Goal: Task Accomplishment & Management: Use online tool/utility

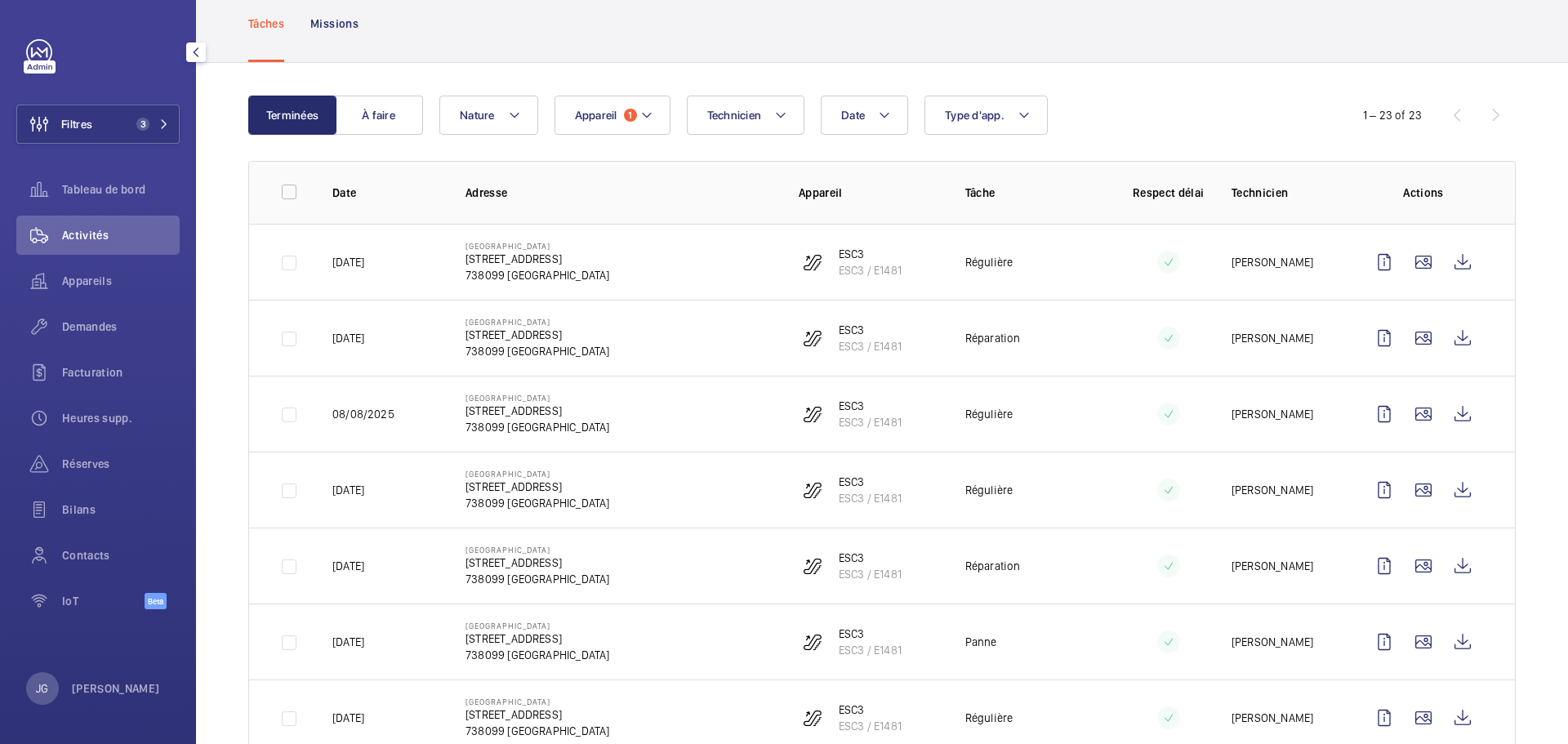
scroll to position [82, 0]
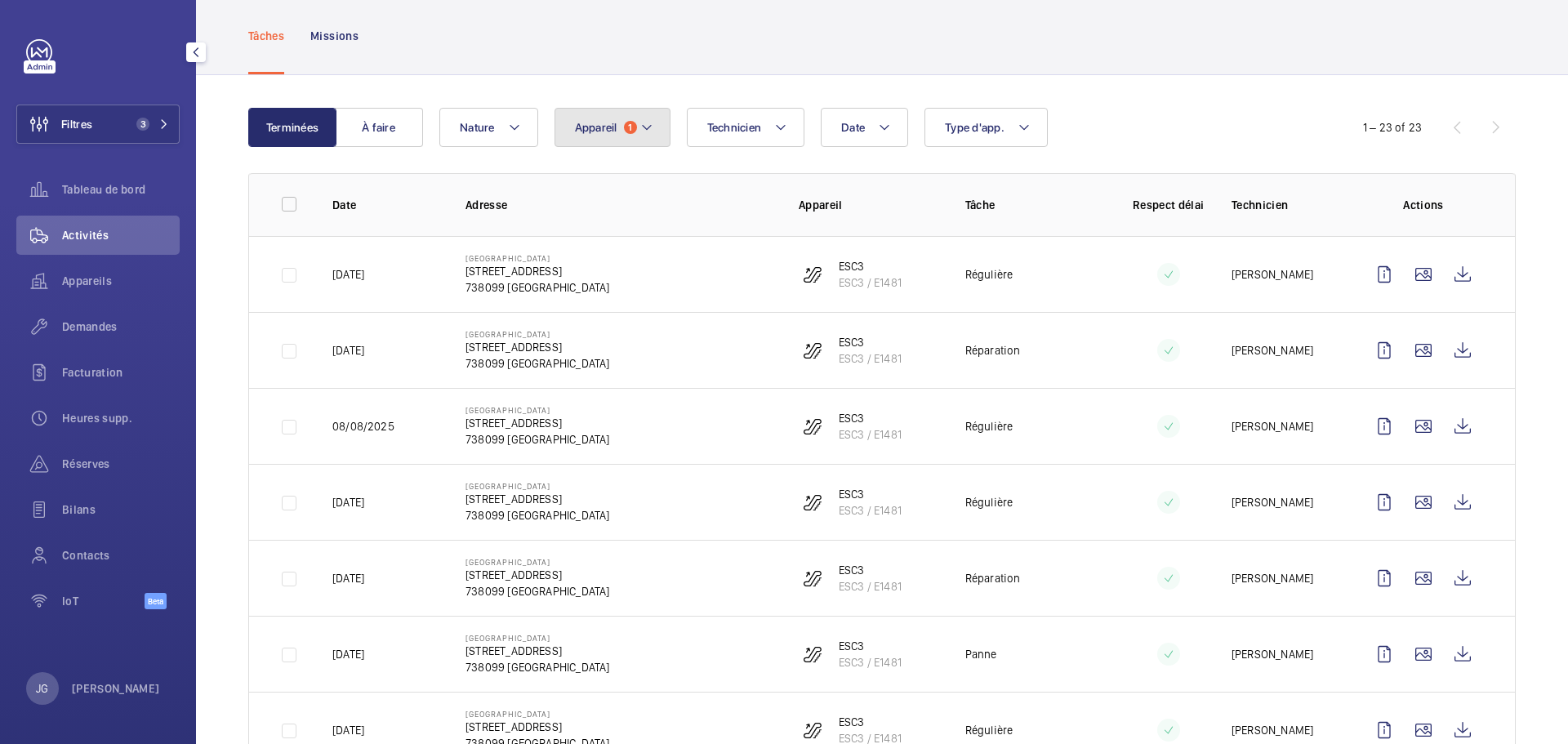
click at [641, 125] on mat-icon at bounding box center [647, 127] width 13 height 20
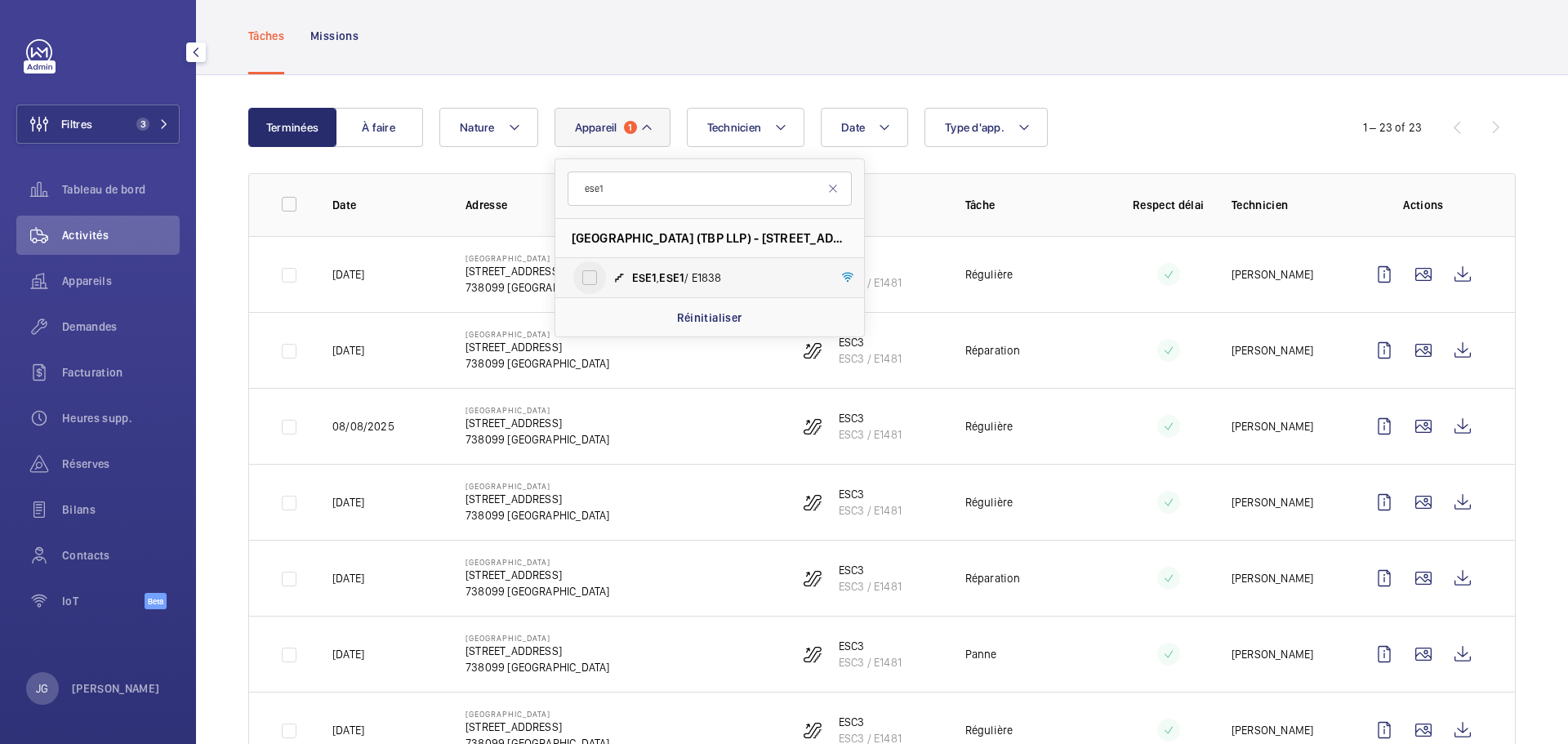
type input "ese1"
click at [599, 269] on input "ESE1 , ESE1 / E1838" at bounding box center [589, 277] width 33 height 33
checkbox input "true"
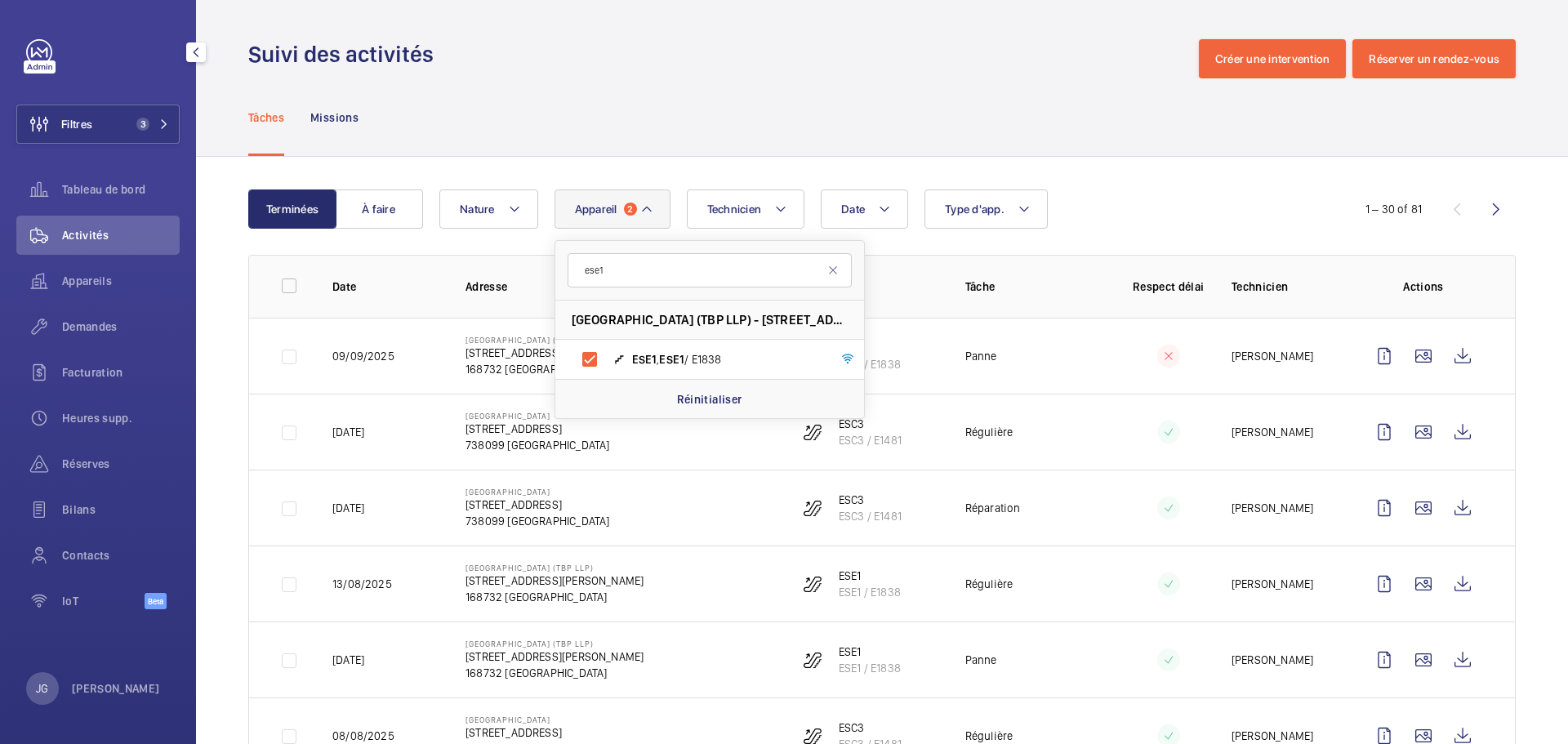
click at [647, 205] on mat-icon at bounding box center [647, 209] width 13 height 20
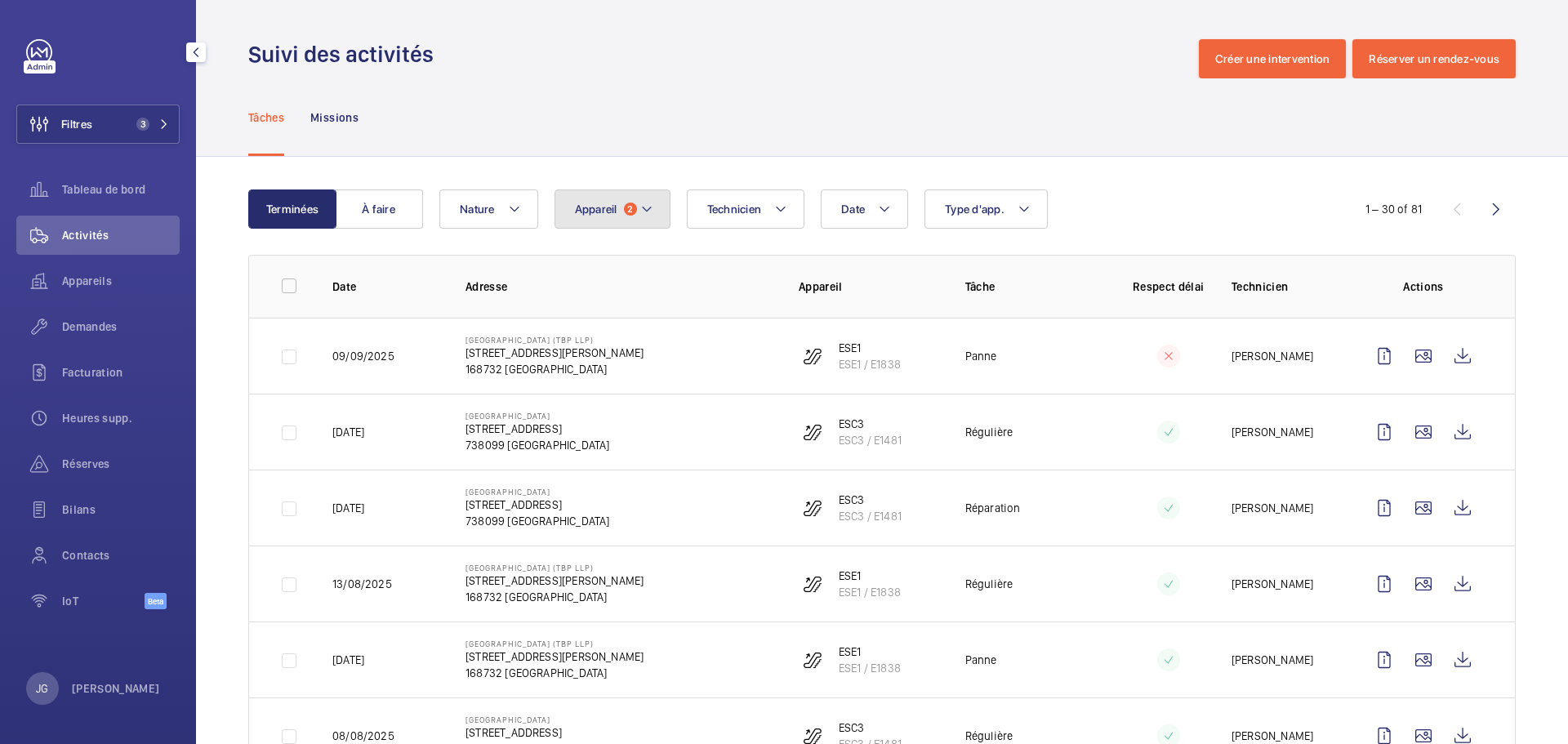
click at [637, 212] on button "Appareil 2" at bounding box center [612, 210] width 116 height 40
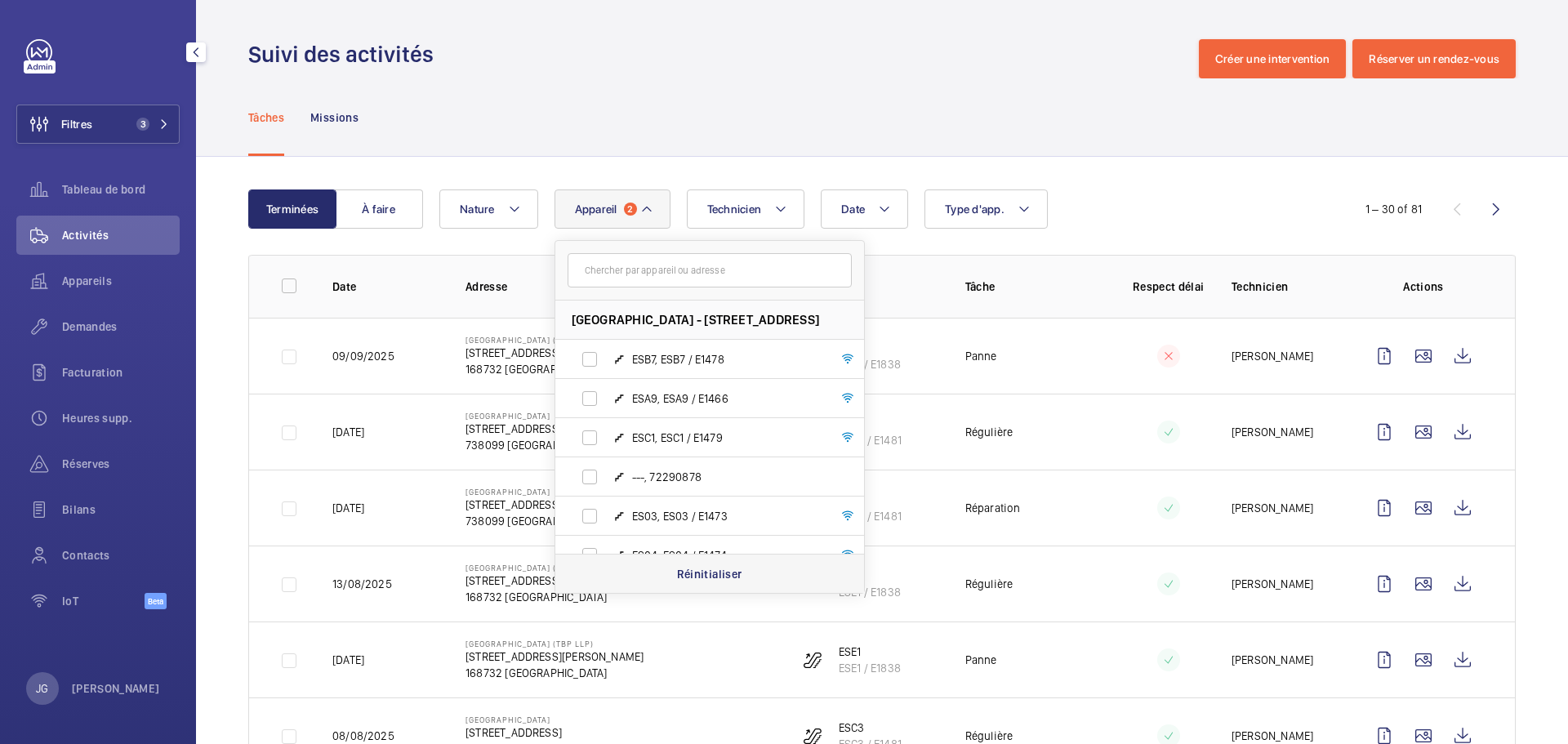
click at [705, 574] on p "Réinitialiser" at bounding box center [709, 574] width 65 height 16
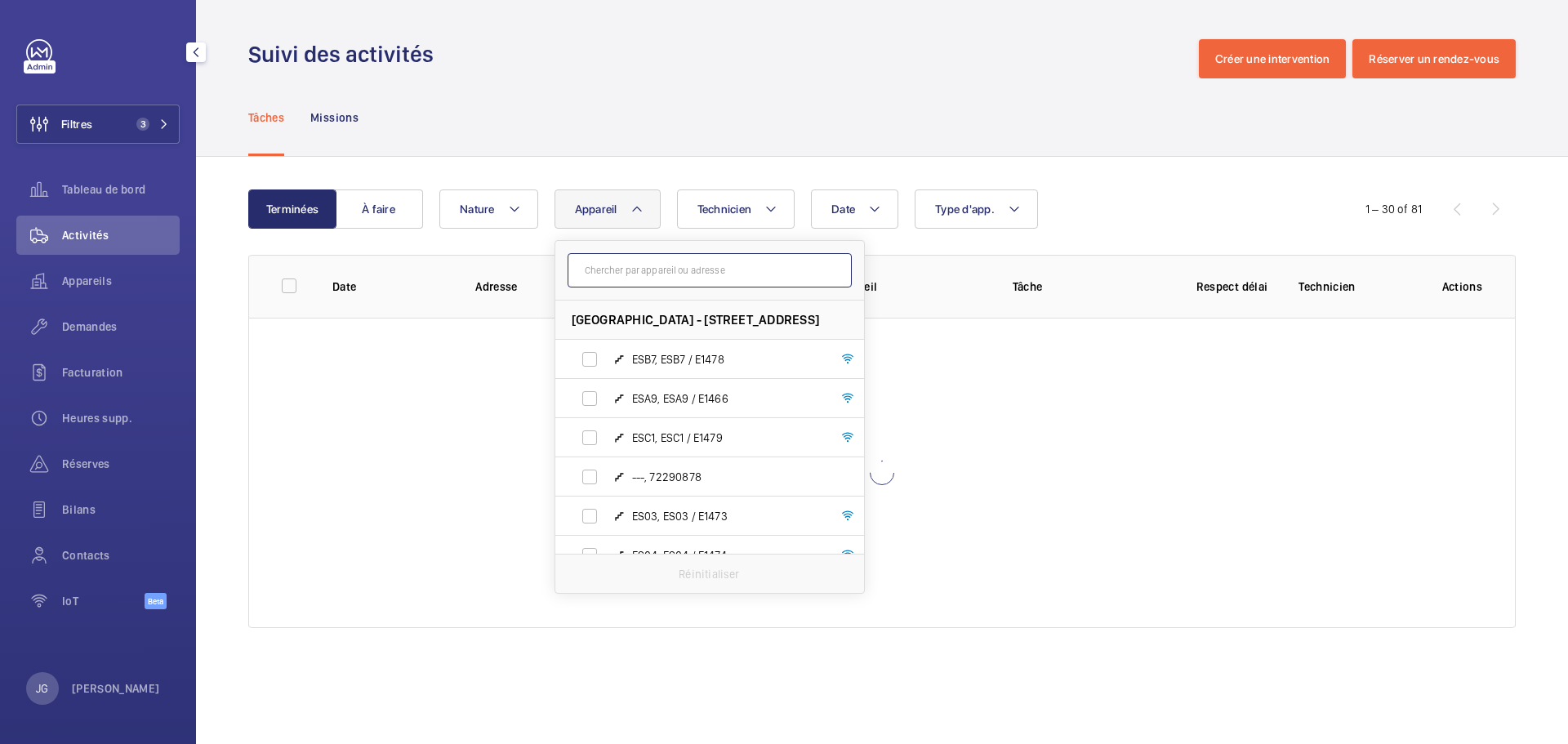
click at [646, 277] on input "text" at bounding box center [710, 270] width 284 height 34
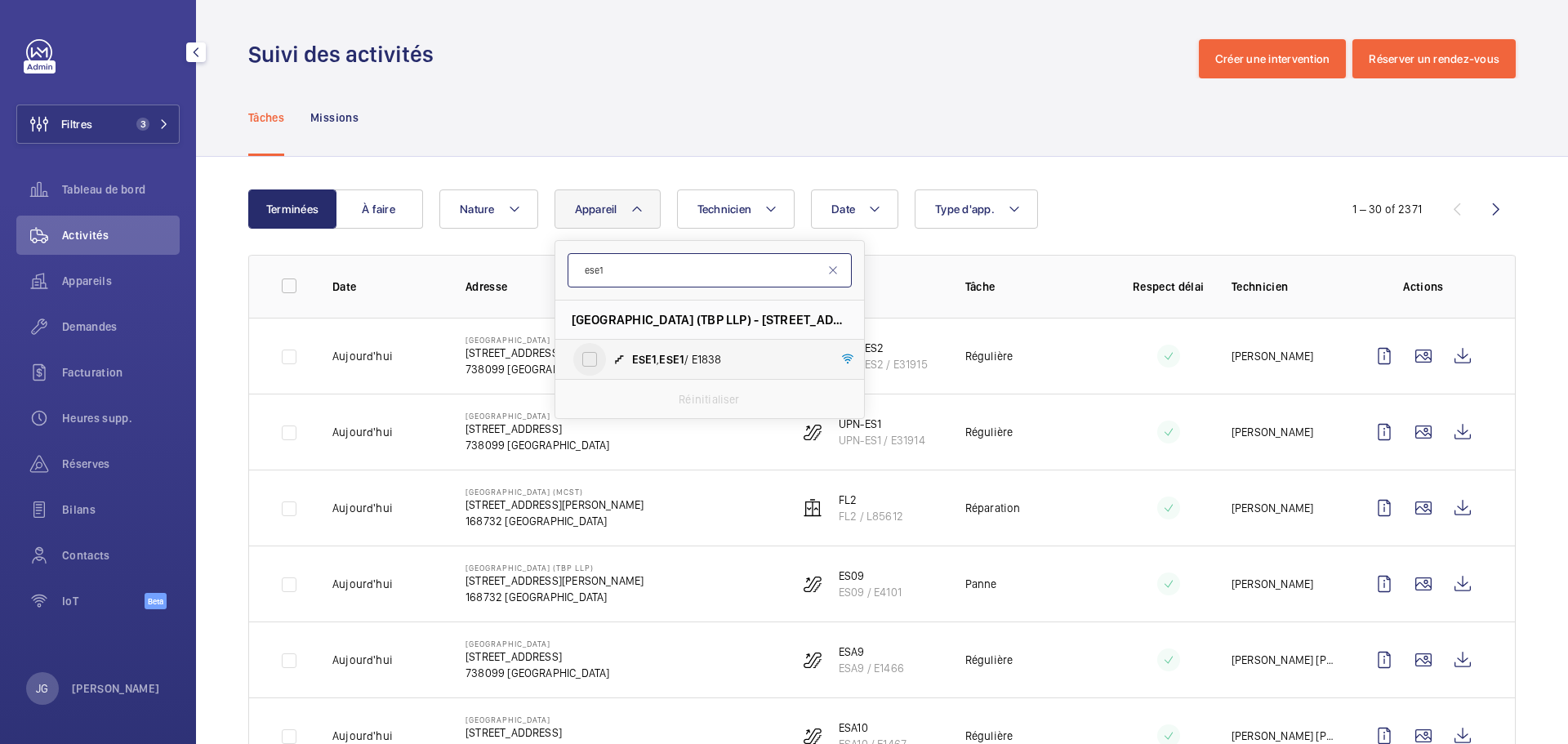
type input "ese1"
click at [592, 356] on input "ESE1 , ESE1 / E1838" at bounding box center [589, 359] width 33 height 33
checkbox input "true"
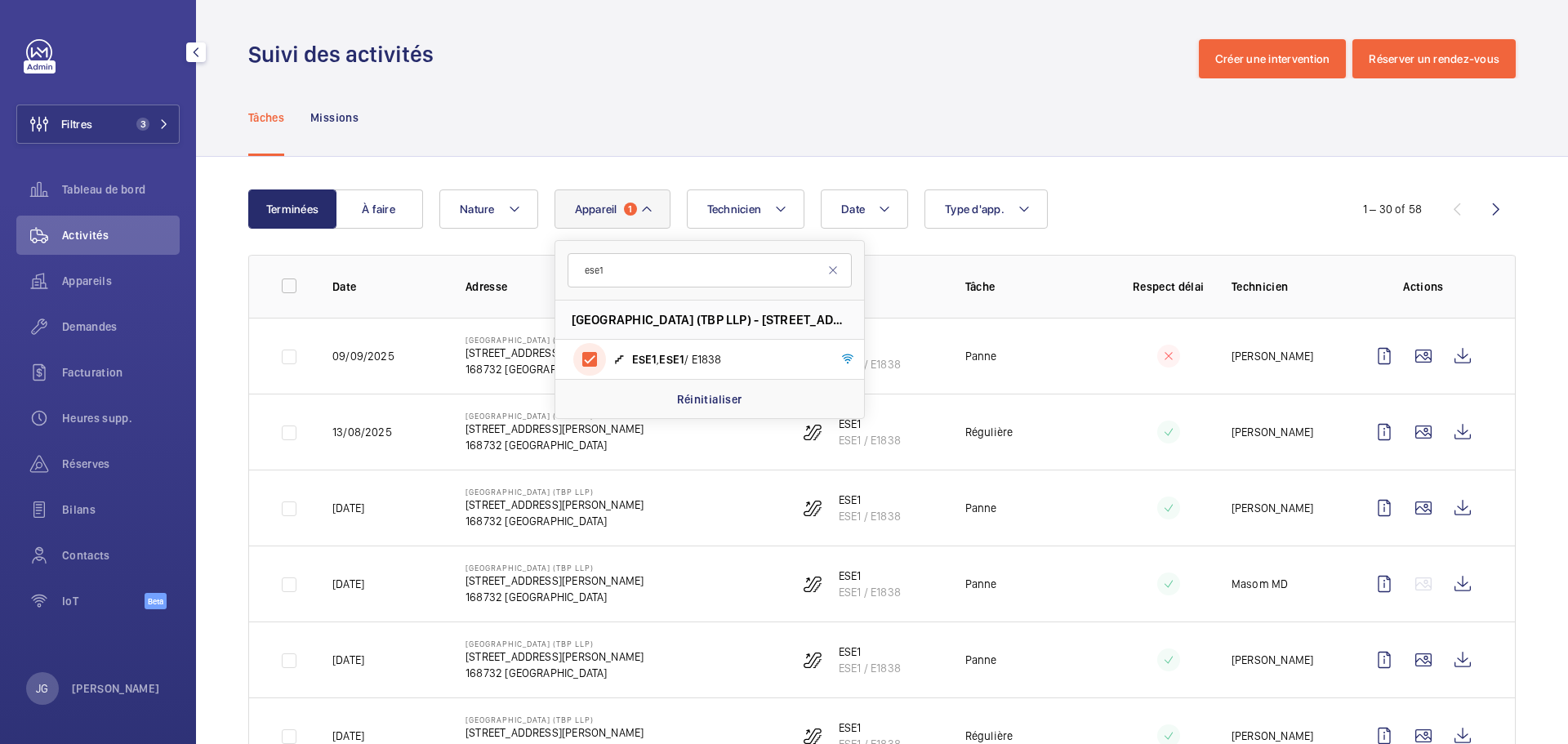
scroll to position [9, 0]
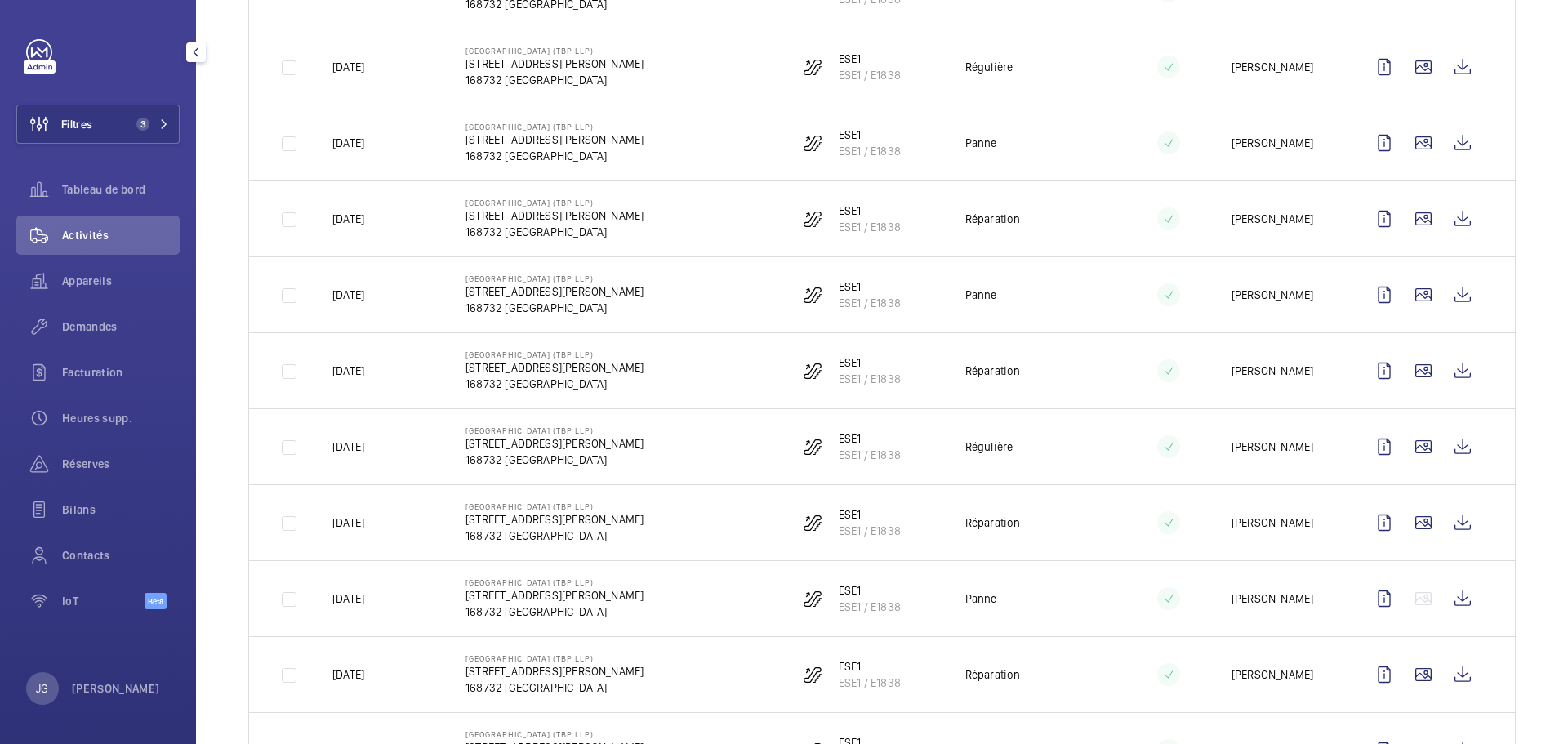
scroll to position [666, 0]
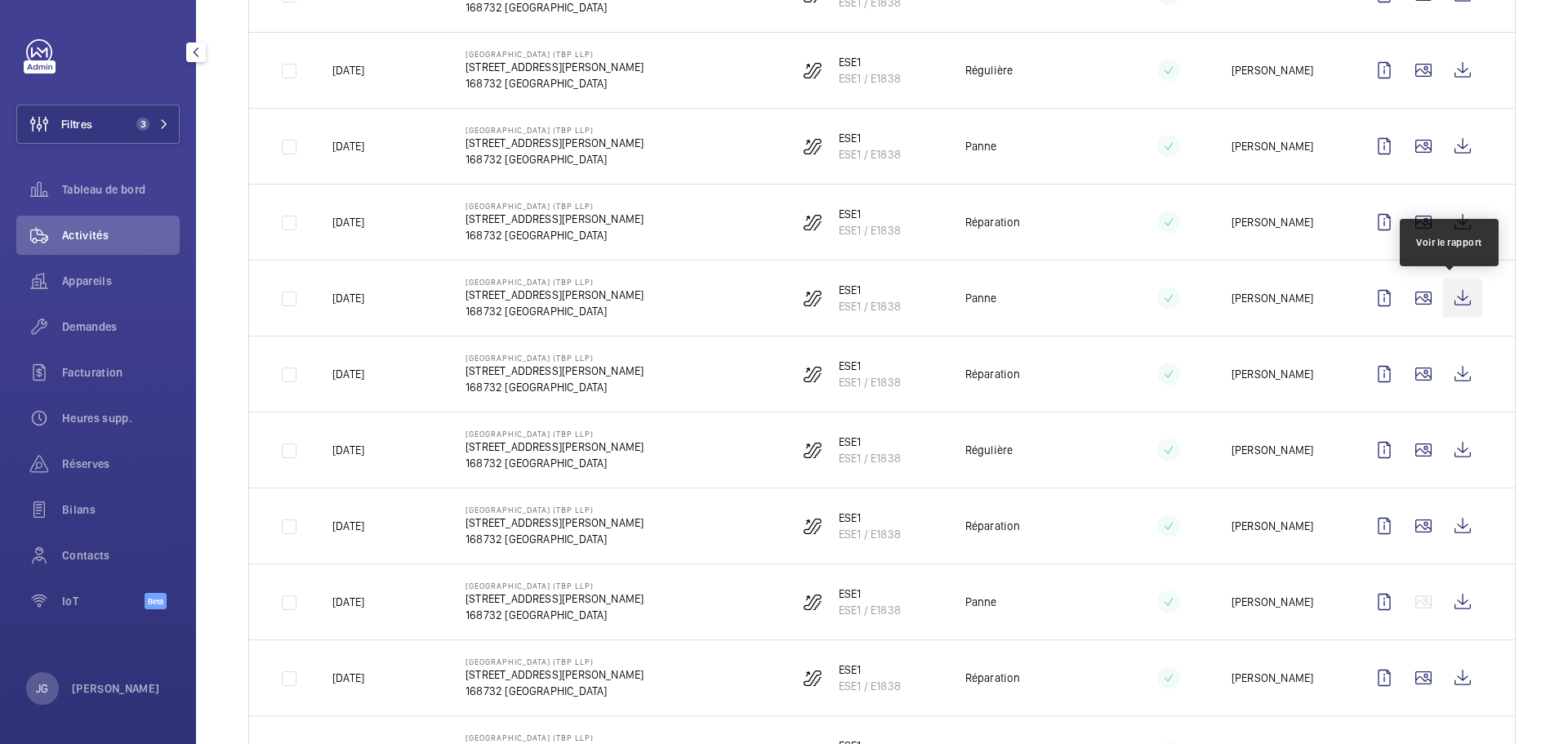
click at [1450, 295] on wm-front-icon-button at bounding box center [1463, 298] width 39 height 40
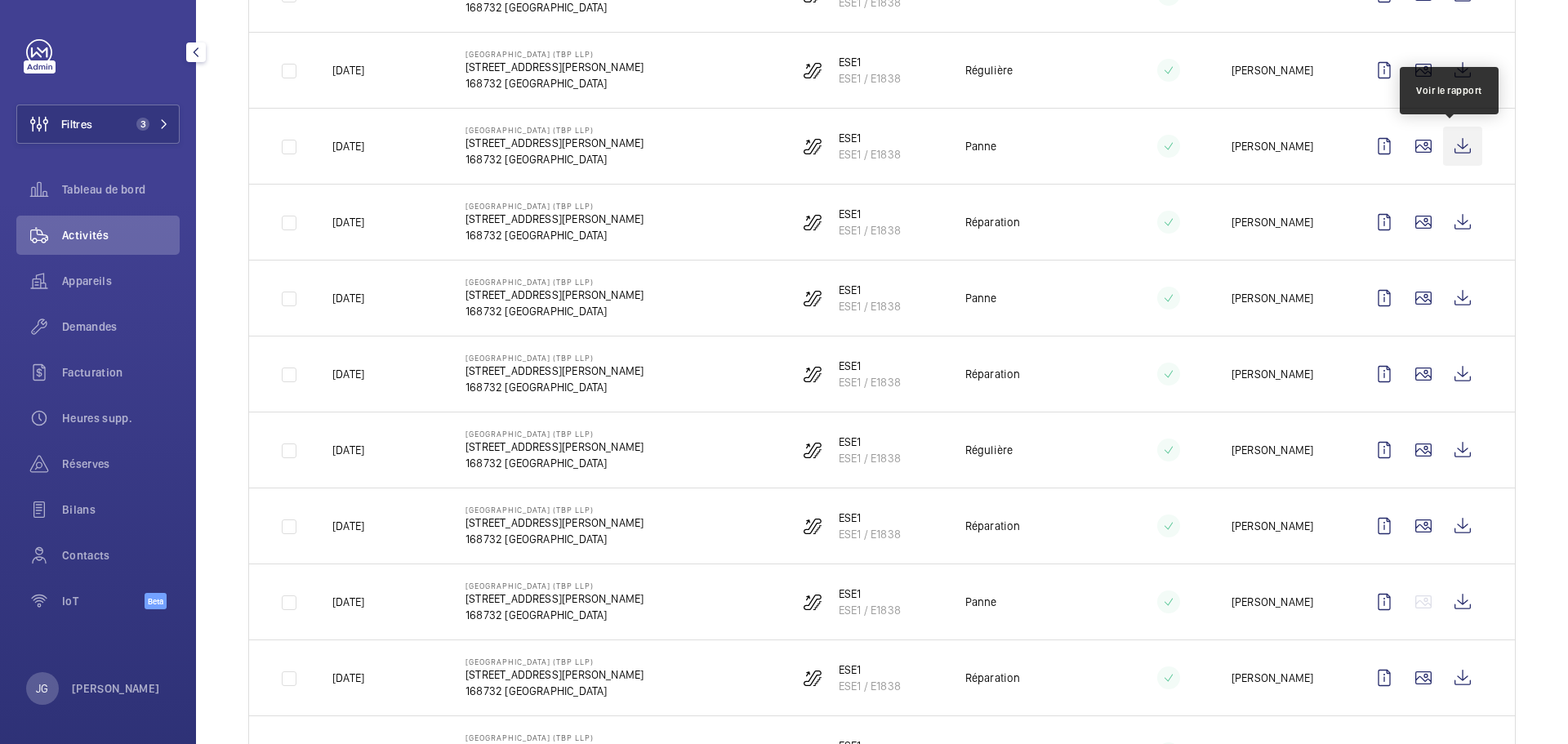
click at [1458, 146] on wm-front-icon-button at bounding box center [1463, 147] width 39 height 40
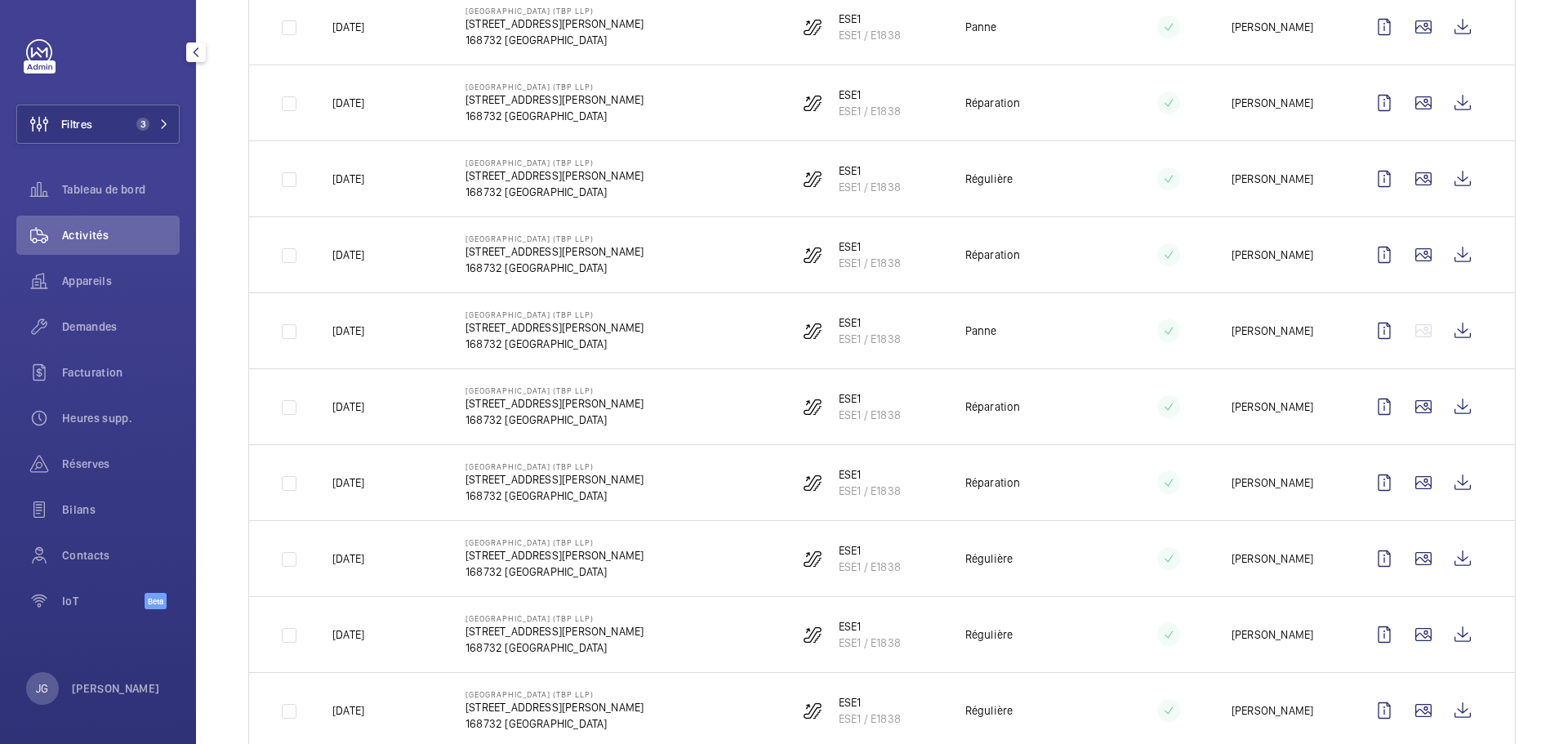
scroll to position [931, 0]
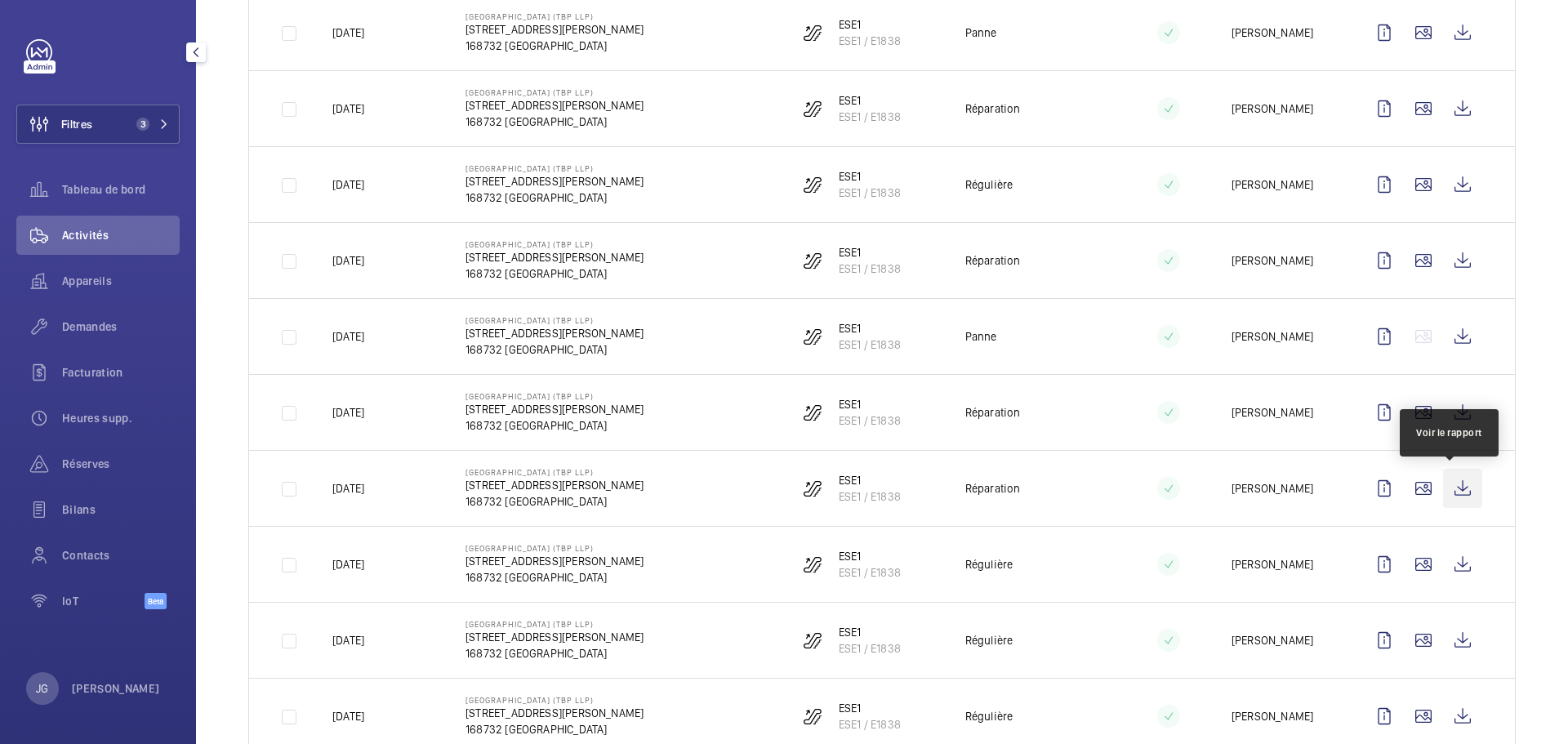
click at [1458, 496] on wm-front-icon-button at bounding box center [1463, 489] width 39 height 40
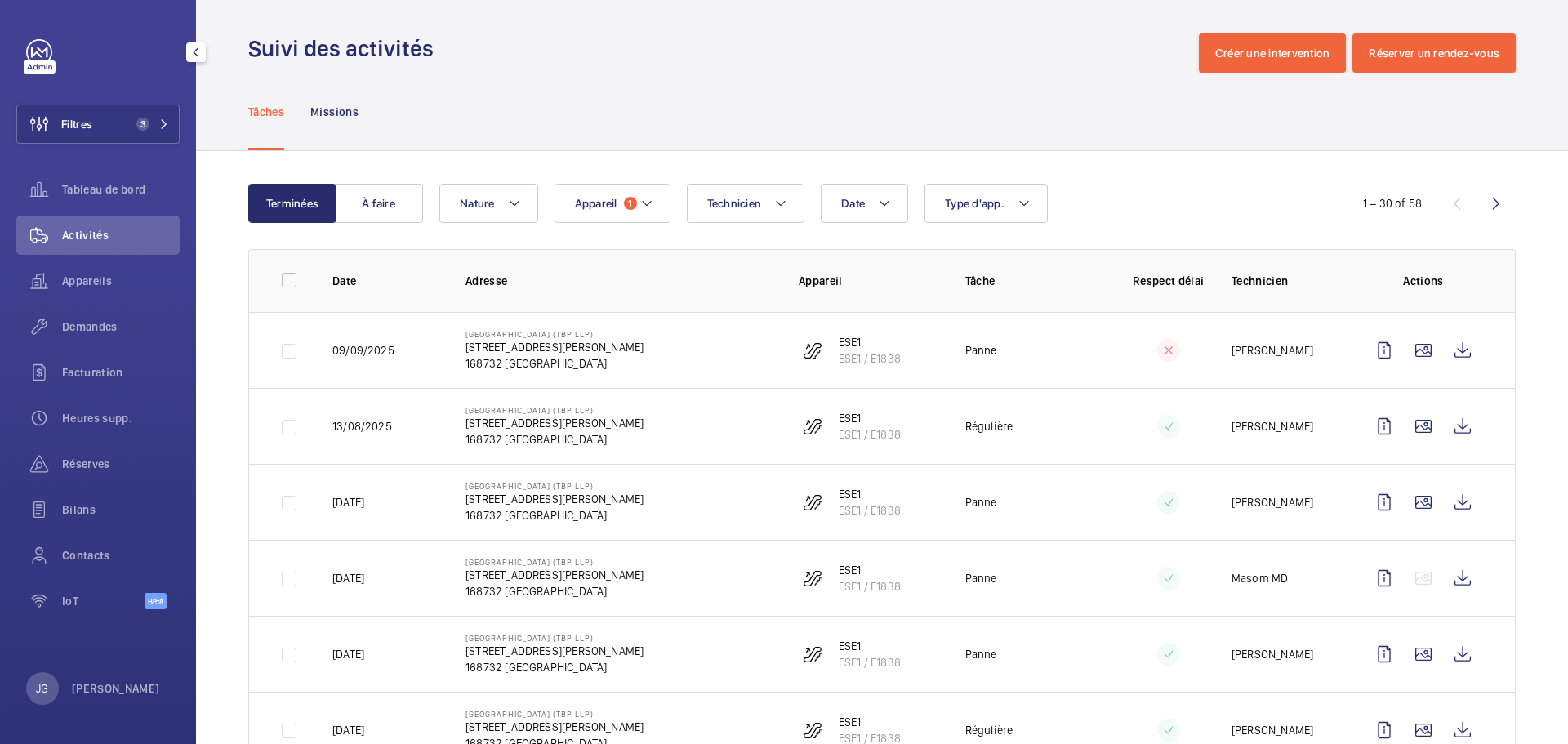
scroll to position [3, 0]
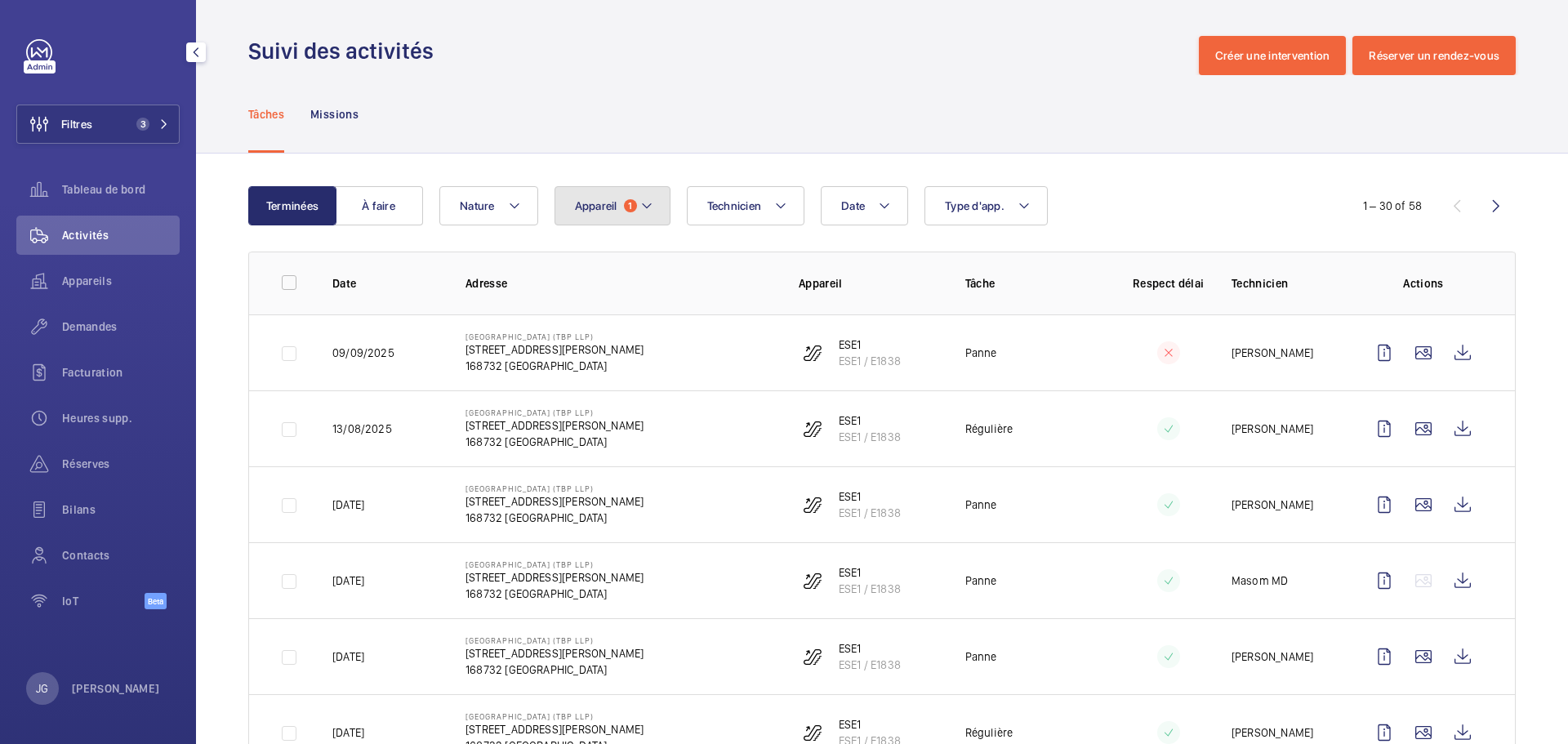
click at [631, 216] on button "Appareil 1" at bounding box center [612, 206] width 116 height 40
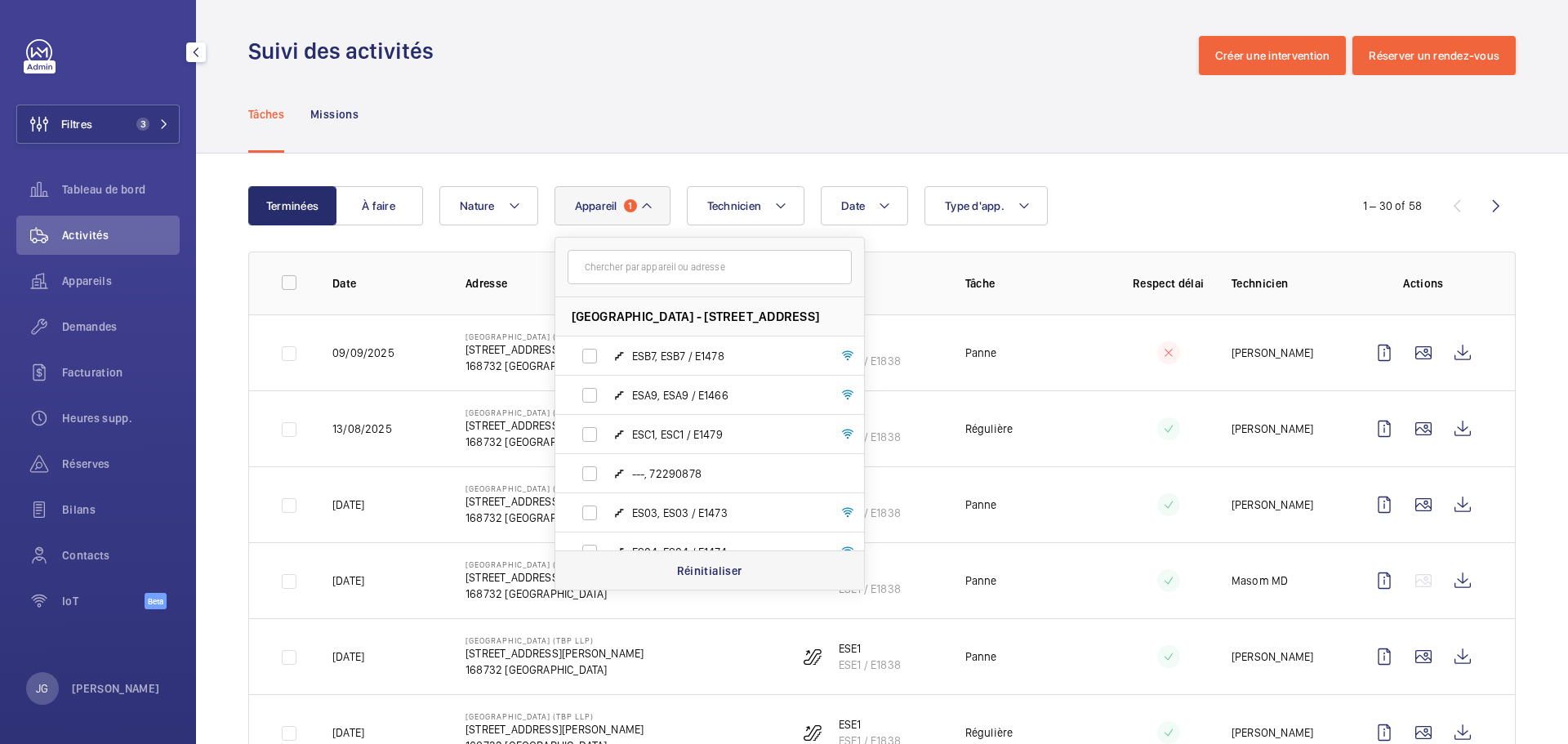
click at [713, 567] on p "Réinitialiser" at bounding box center [709, 570] width 65 height 16
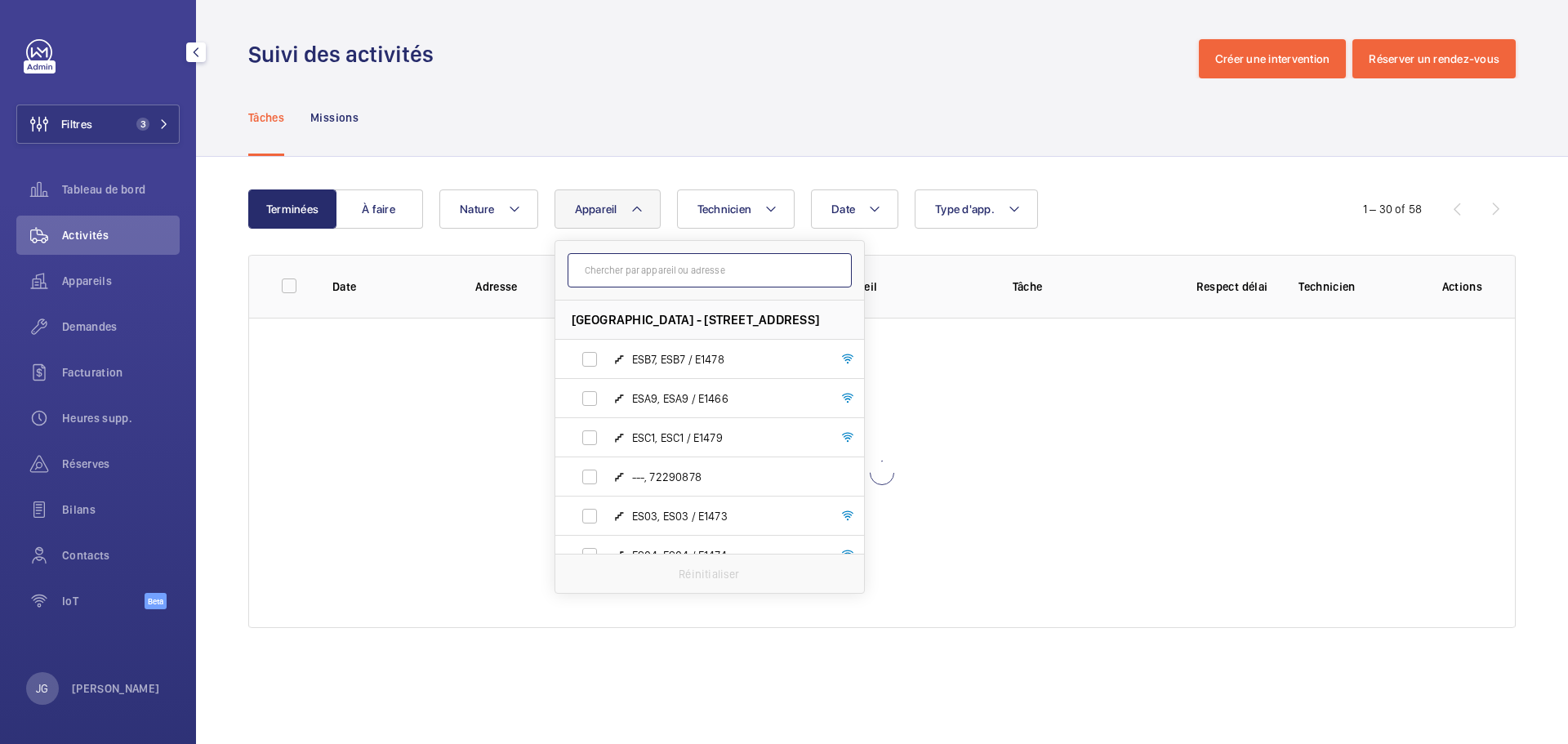
click at [662, 273] on input "text" at bounding box center [710, 270] width 284 height 34
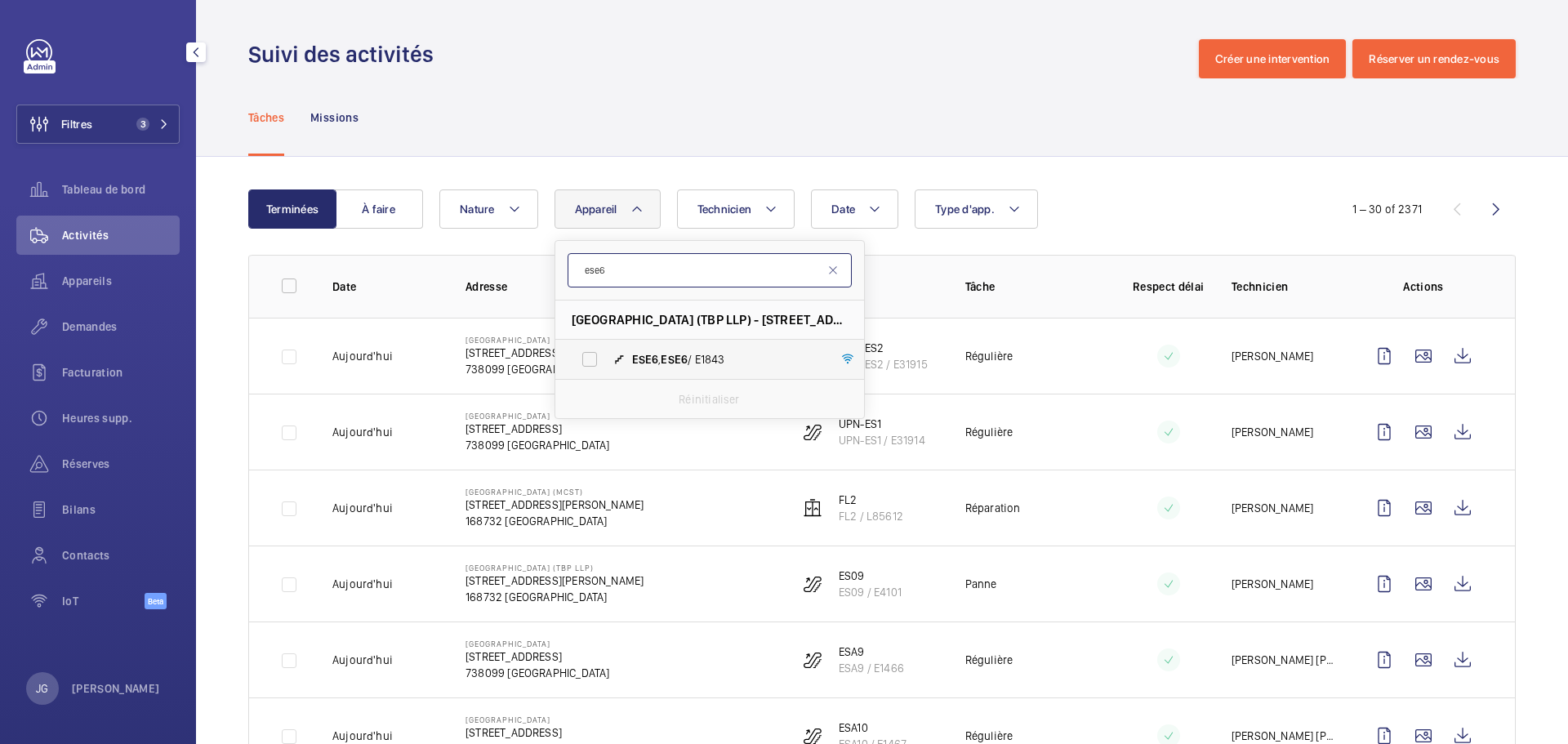
type input "ese6"
click at [690, 345] on label "ESE6 , ESE6 / E1843" at bounding box center [697, 359] width 283 height 40
click at [697, 367] on span "ESE6 , ESE6 / E1843" at bounding box center [727, 358] width 190 height 16
click at [605, 367] on input "ESE6 , ESE6 / E1843" at bounding box center [589, 359] width 33 height 33
checkbox input "true"
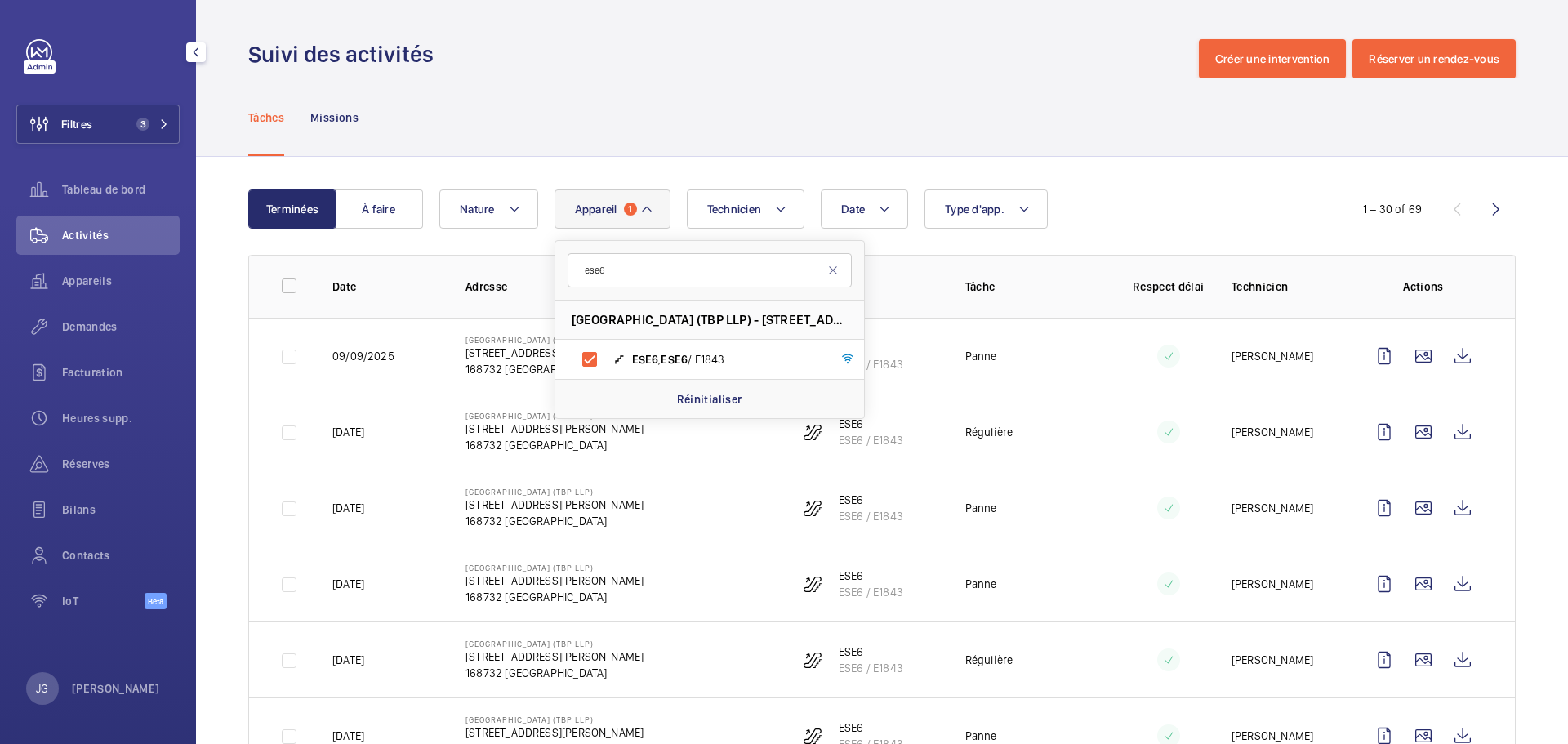
click at [1284, 202] on div "Date Technicien Appareil 1 ese6 [GEOGRAPHIC_DATA] (TBP LLP) - [STREET_ADDRESS] …" at bounding box center [879, 210] width 880 height 40
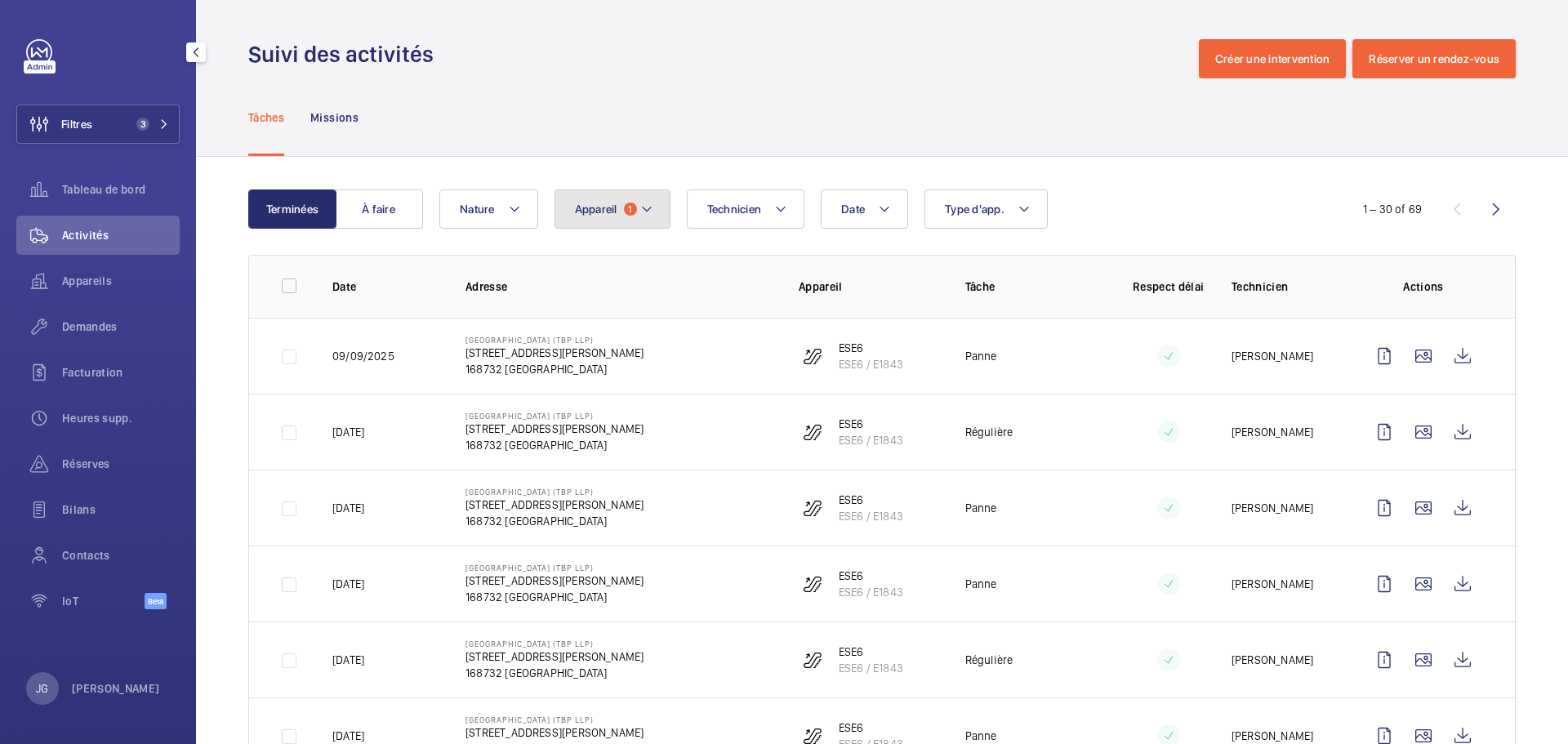
click at [615, 203] on span "Appareil" at bounding box center [595, 209] width 42 height 13
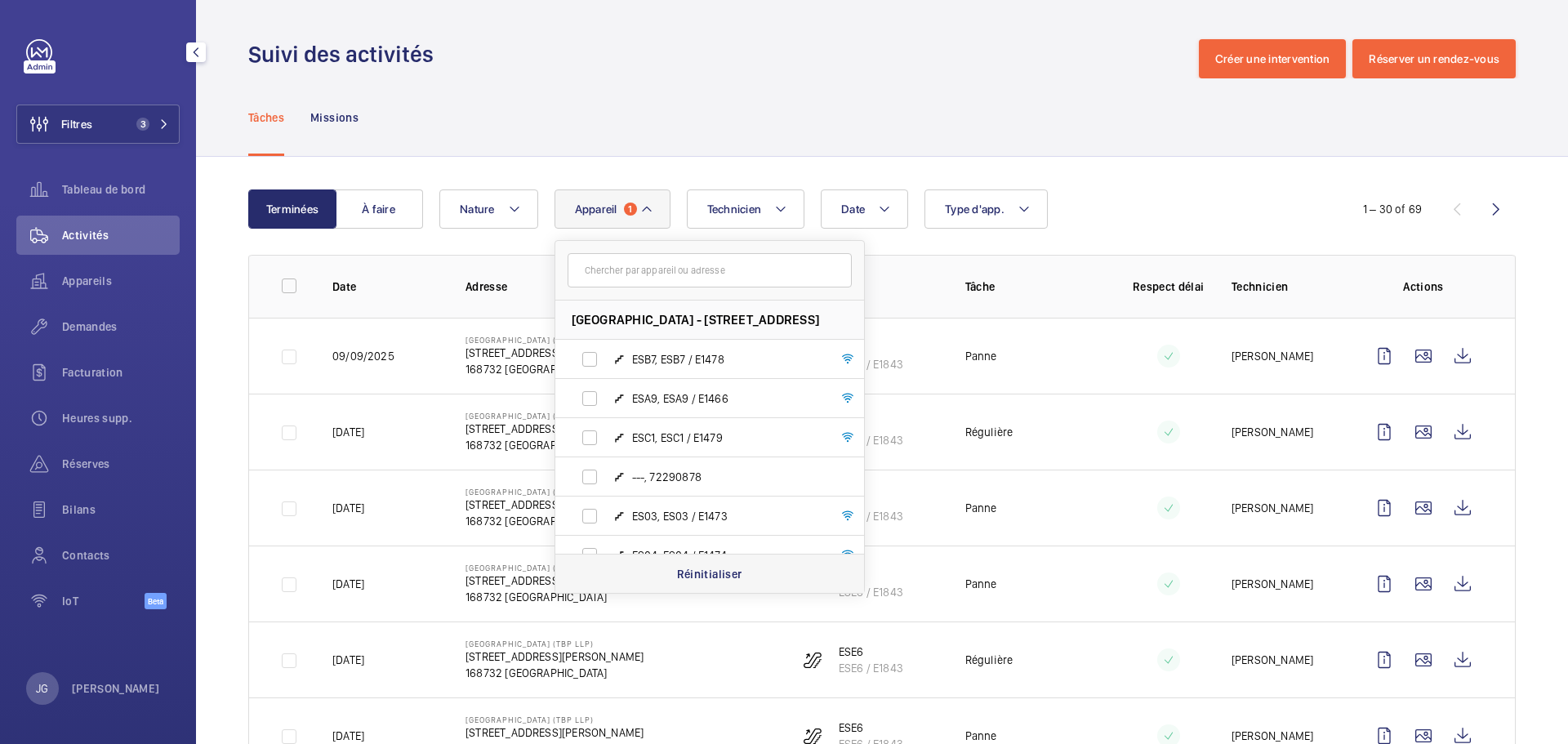
click at [701, 589] on div "Réinitialiser" at bounding box center [710, 574] width 308 height 40
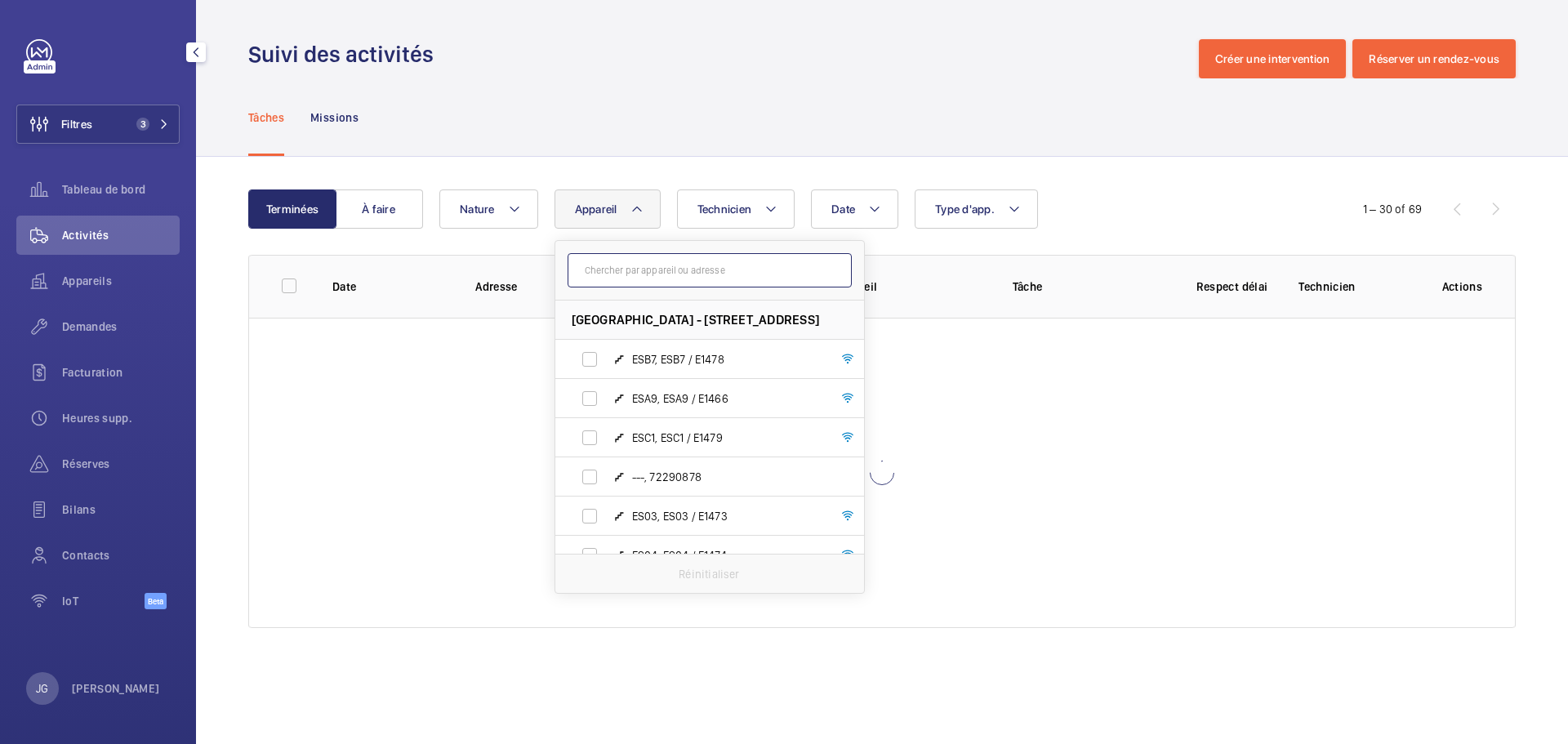
click at [671, 269] on input "text" at bounding box center [710, 270] width 284 height 34
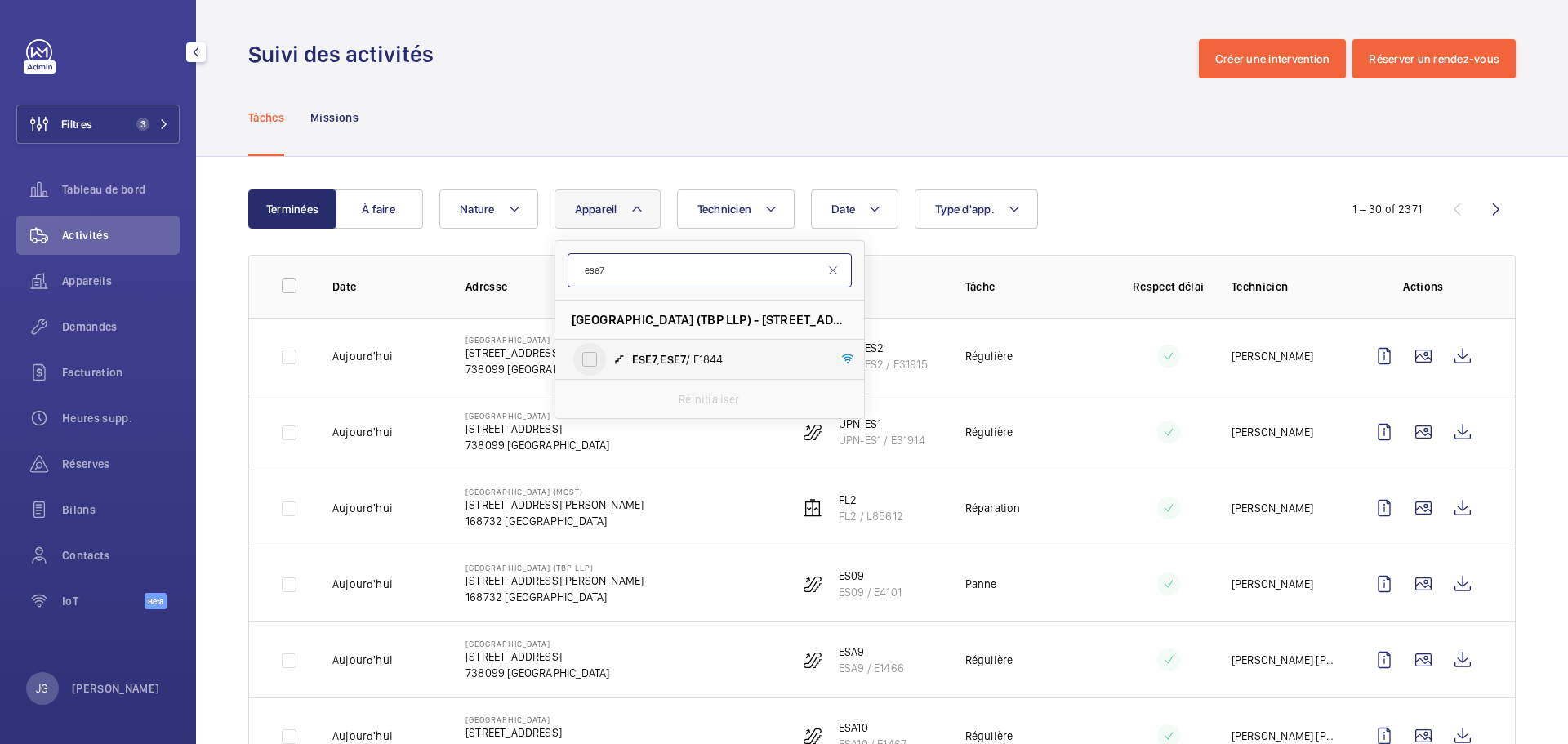
type input "ese7"
click at [598, 356] on input "ESE7 , ESE7 / E1844" at bounding box center [589, 359] width 33 height 33
checkbox input "true"
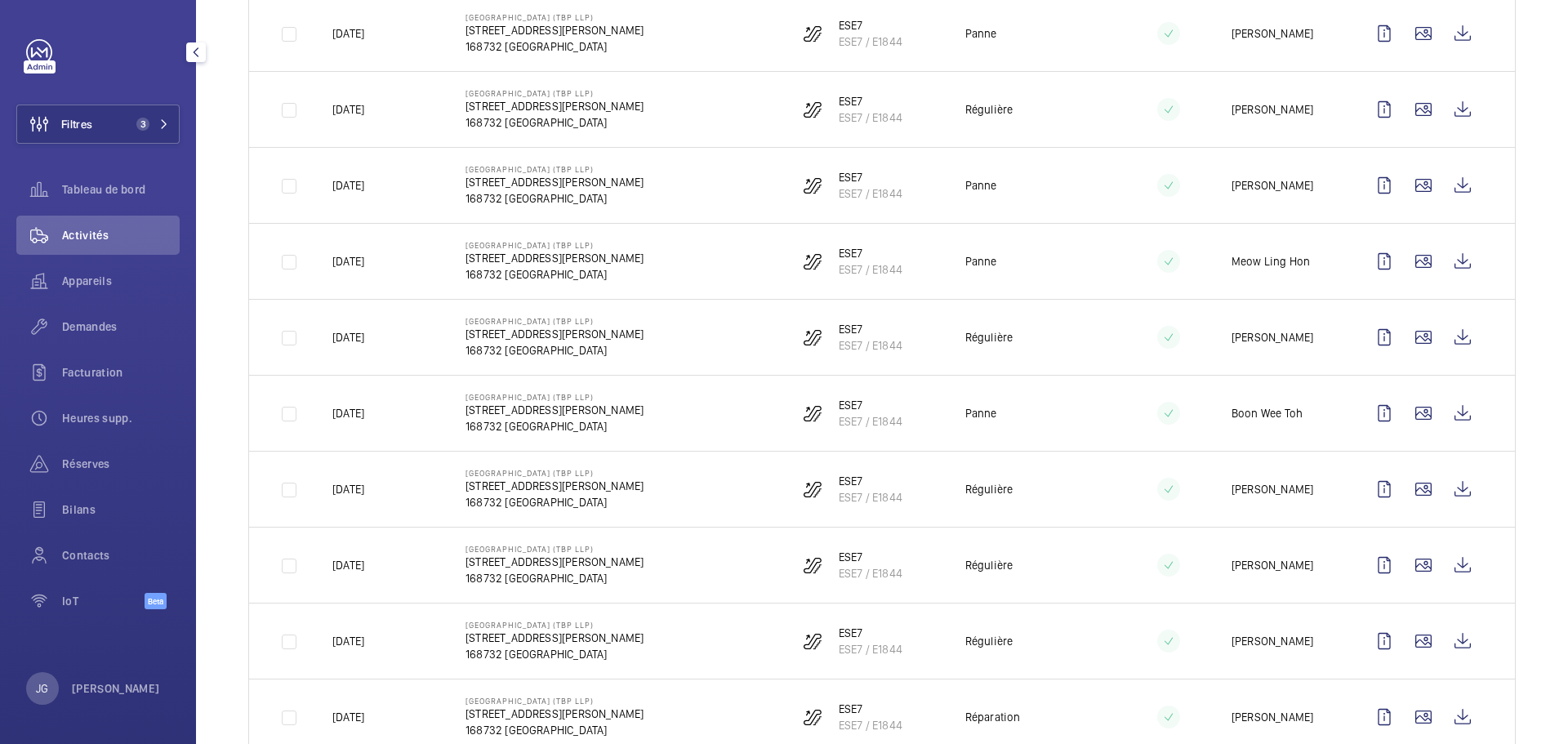
scroll to position [395, 0]
